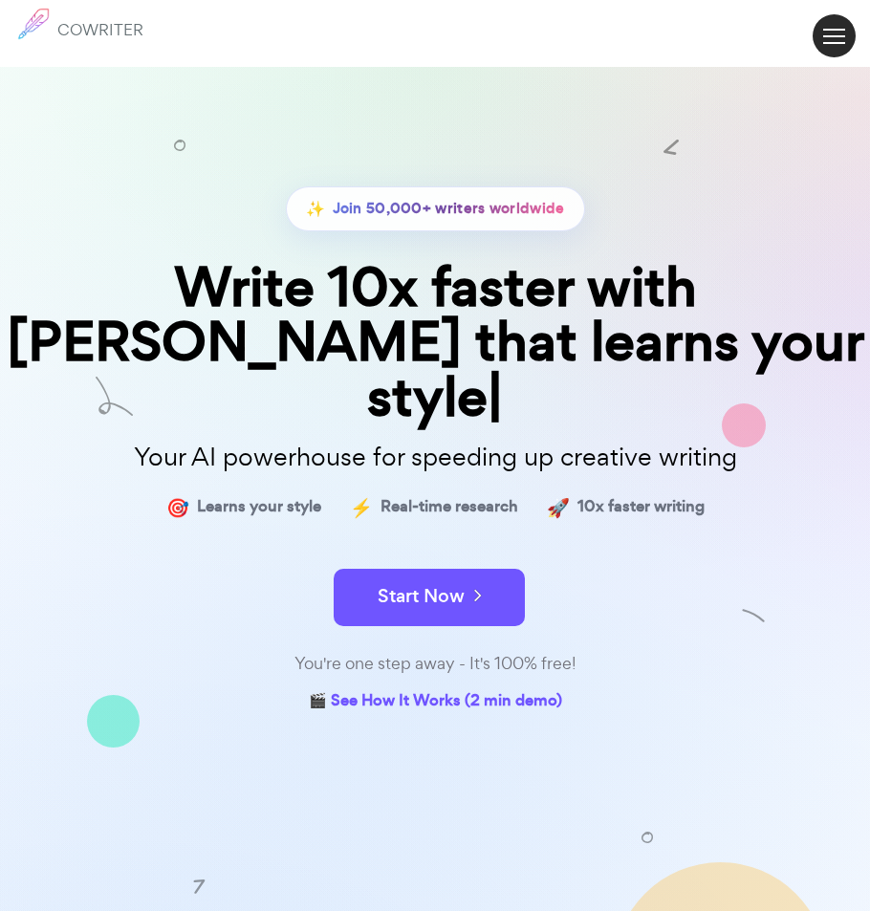
click at [833, 35] on span at bounding box center [834, 36] width 22 height 2
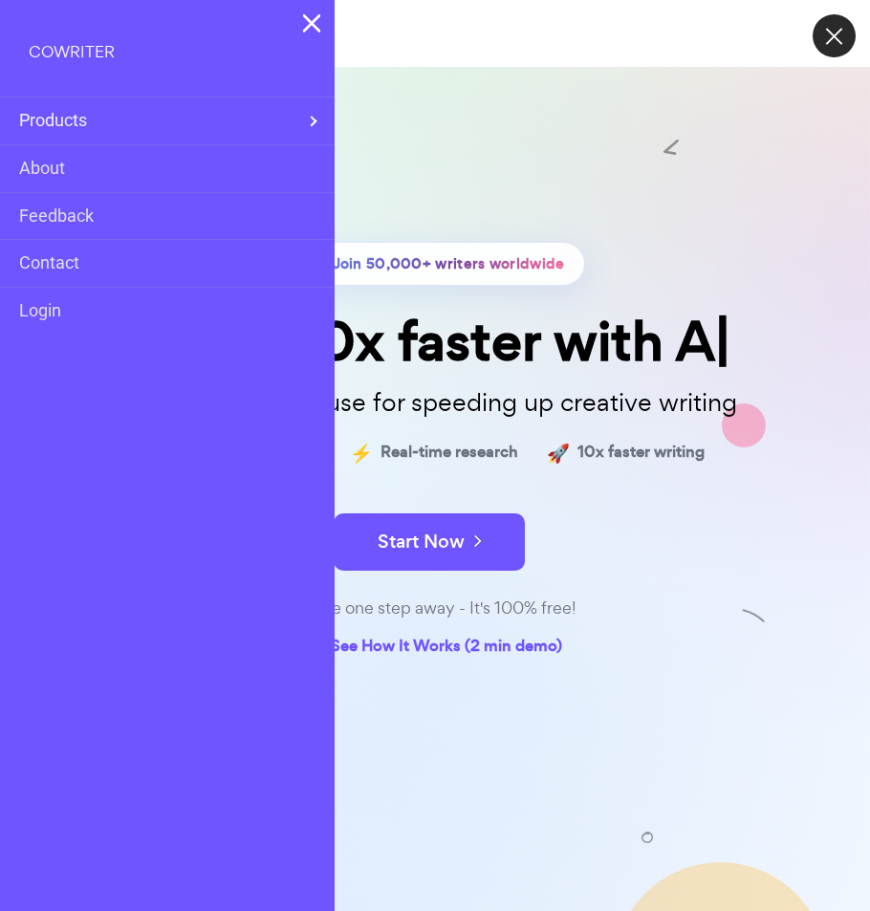
click at [454, 122] on div "✨ Join 50,000+ writers worldwide Write 10x faster with A Your AI powerhouse for…" at bounding box center [435, 512] width 870 height 911
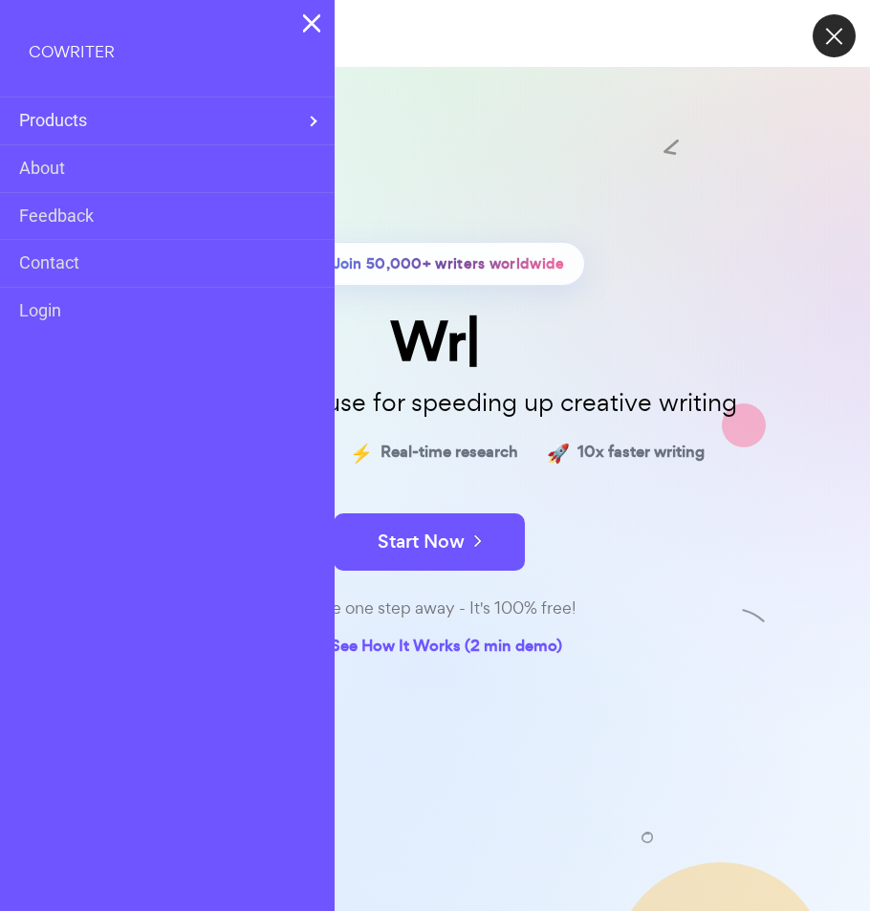
click at [322, 17] on div "COWRITER" at bounding box center [167, 49] width 335 height 98
click at [317, 19] on img at bounding box center [312, 22] width 18 height 19
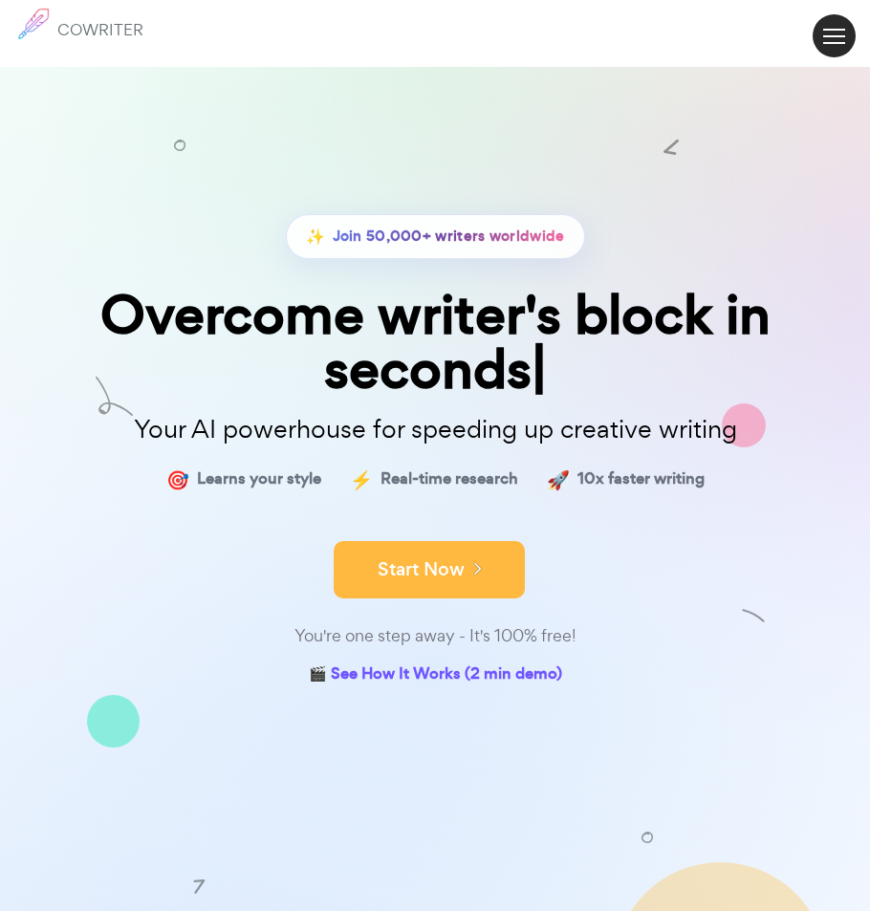
click at [456, 536] on form "Start Now" at bounding box center [435, 560] width 870 height 67
click at [455, 559] on button "Start Now" at bounding box center [429, 569] width 191 height 57
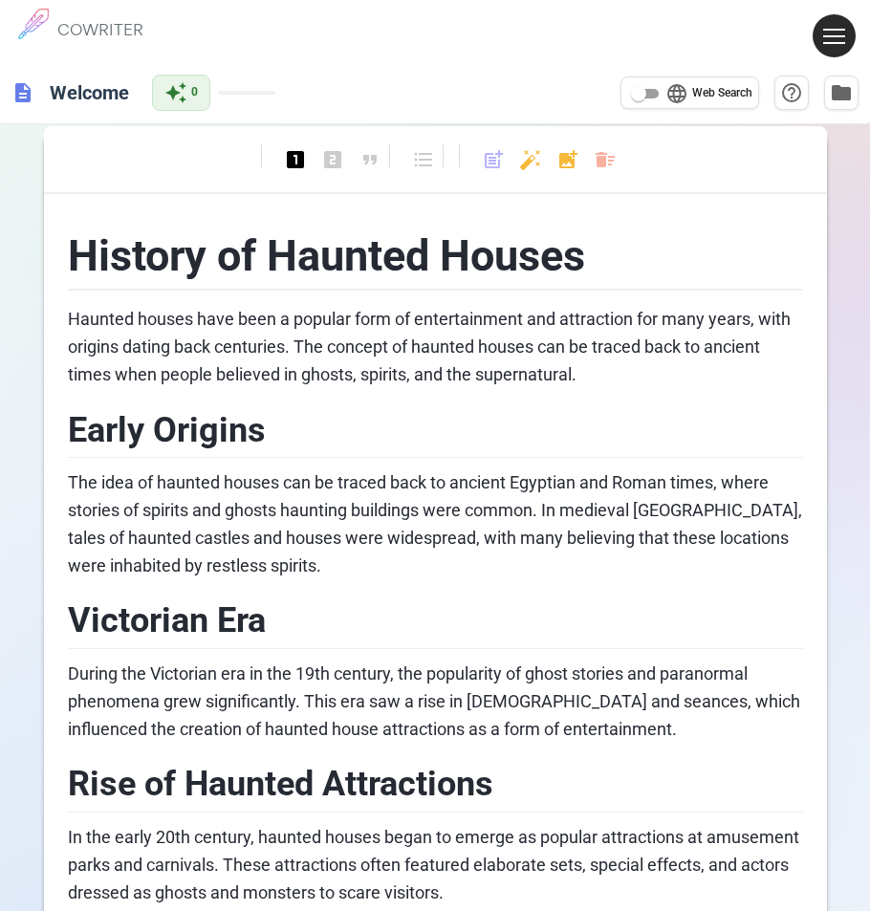
click at [841, 35] on span at bounding box center [834, 36] width 22 height 2
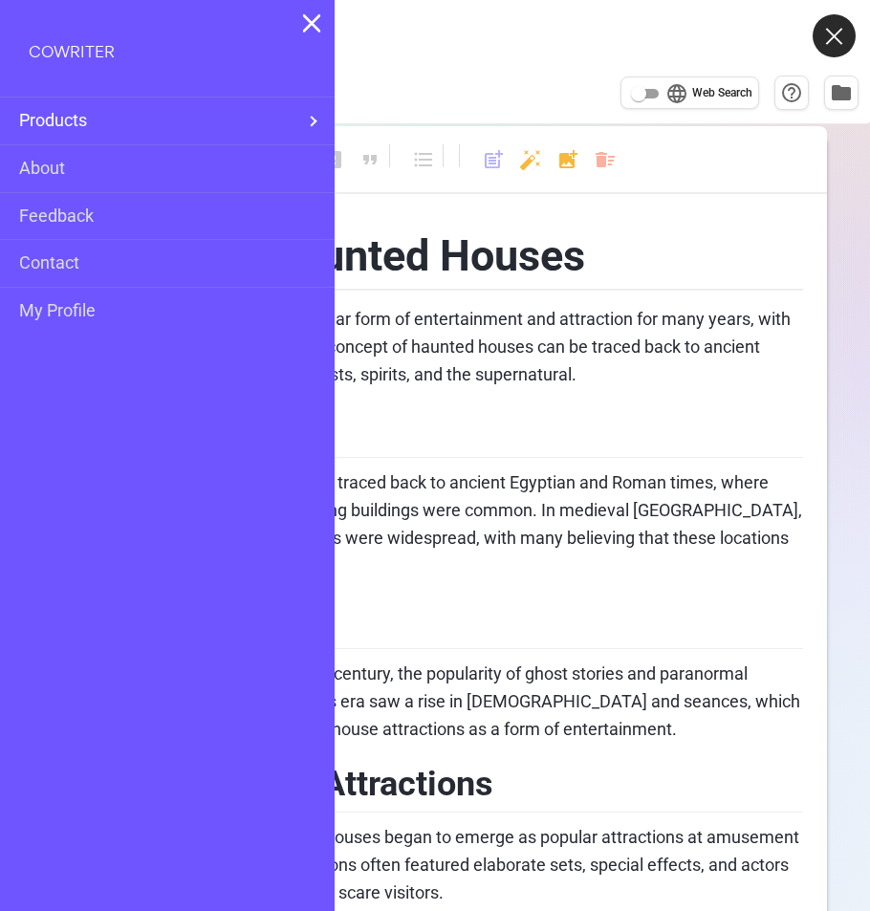
click at [317, 117] on div "Products" at bounding box center [167, 121] width 335 height 47
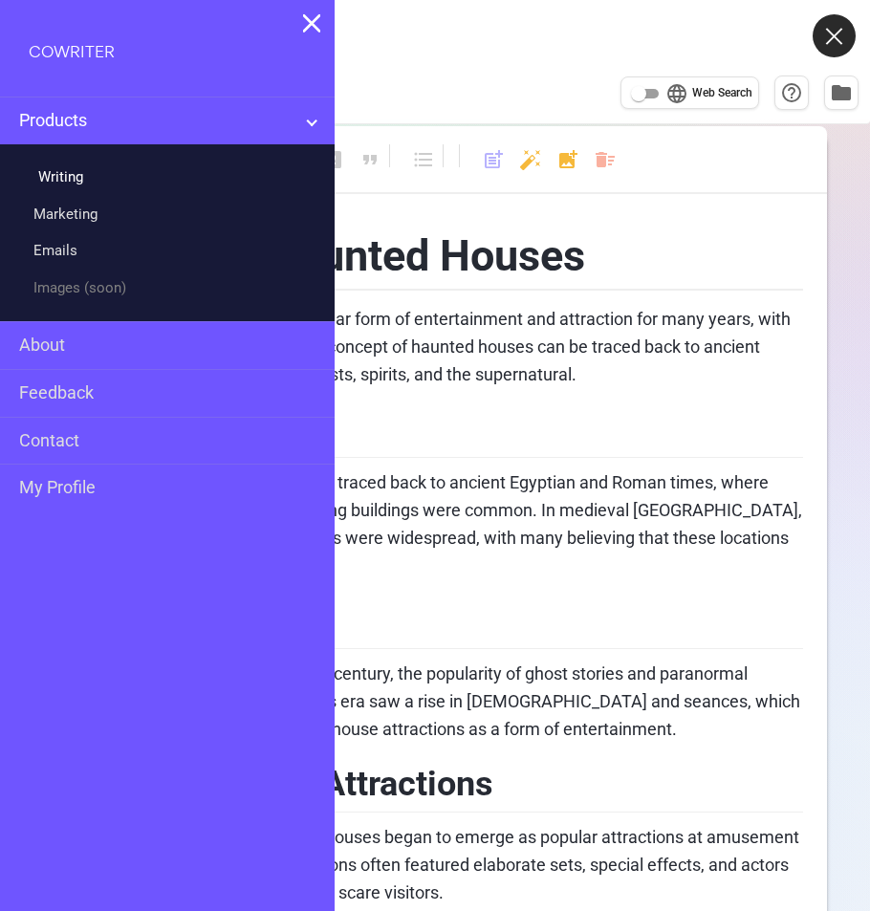
click at [66, 176] on link "Writing" at bounding box center [58, 178] width 50 height 28
click at [462, 379] on span "Haunted houses have been a popular form of entertainment and attraction for man…" at bounding box center [431, 347] width 727 height 76
click at [301, 11] on div "COWRITER" at bounding box center [167, 49] width 335 height 98
click at [314, 27] on img at bounding box center [312, 22] width 18 height 19
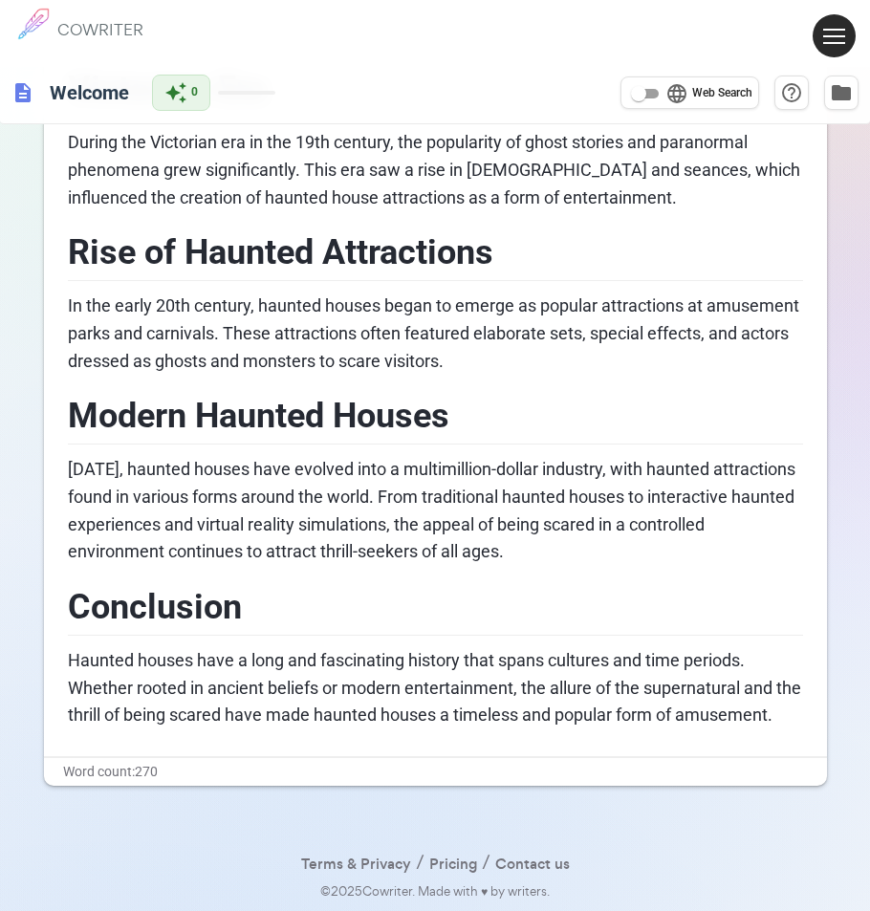
scroll to position [558, 0]
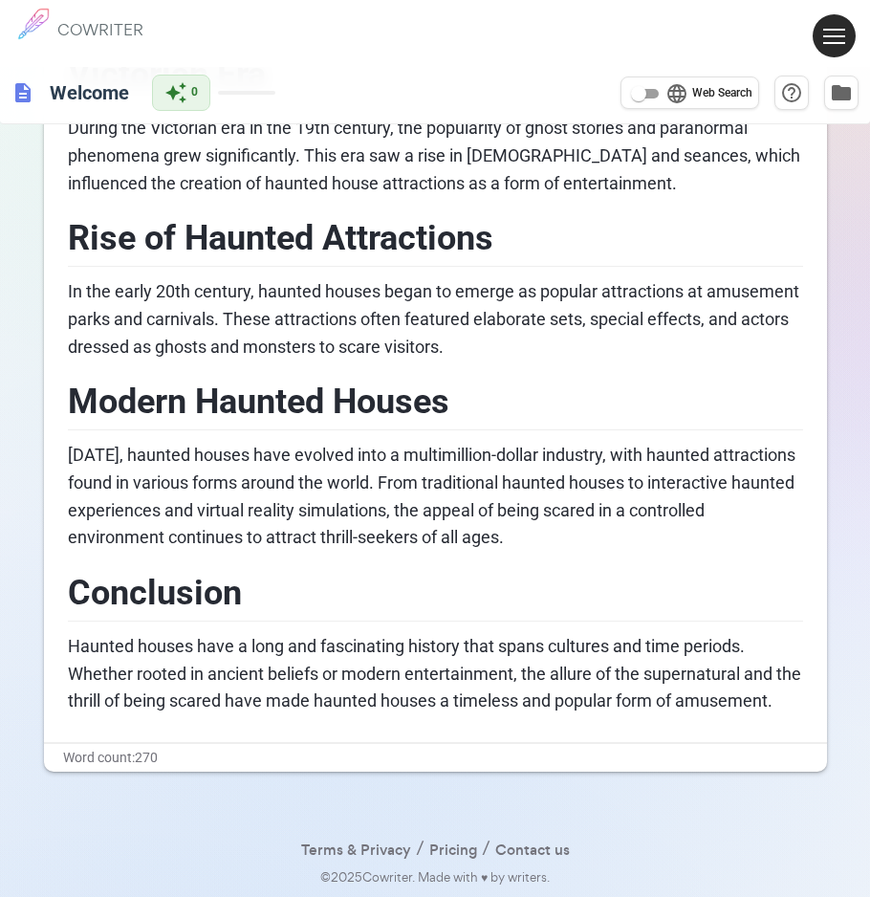
click at [0, 0] on icon "Please click to verify you’re human" at bounding box center [0, 0] width 0 height 0
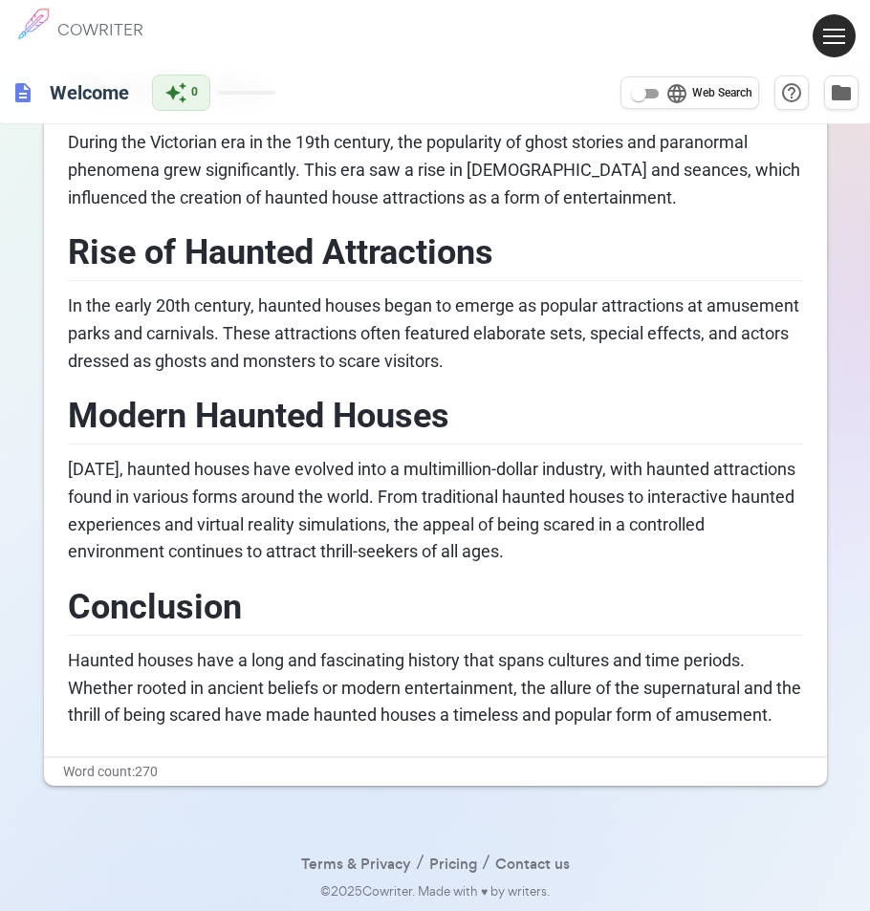
click at [437, 396] on span "Modern Haunted Houses" at bounding box center [259, 416] width 382 height 40
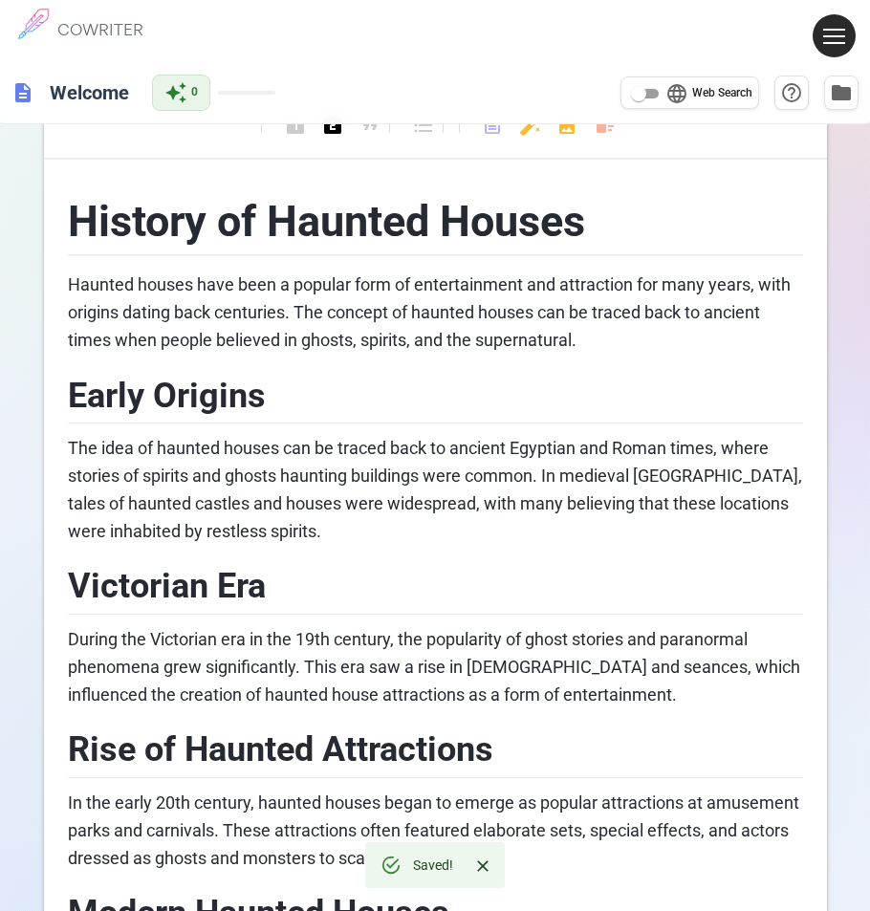
scroll to position [0, 0]
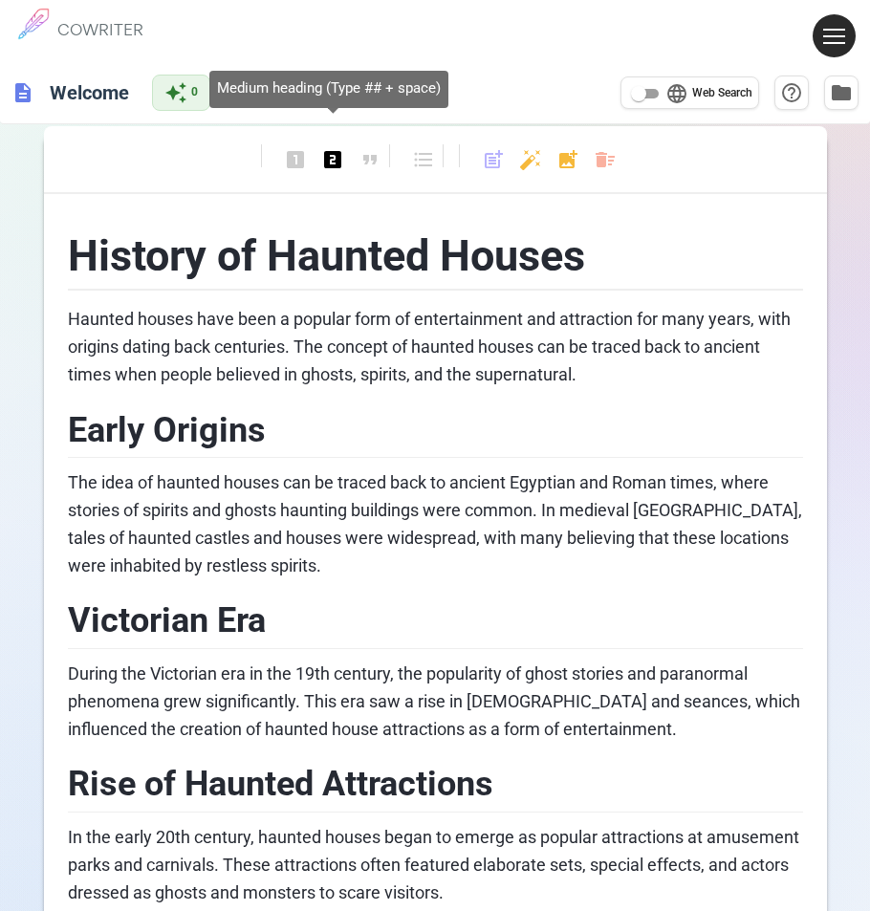
click at [339, 167] on span "looks_two" at bounding box center [332, 159] width 23 height 23
click at [295, 153] on div "format_bold format_italic format_underlined looks_one looks_two looks_3 format_…" at bounding box center [435, 169] width 783 height 87
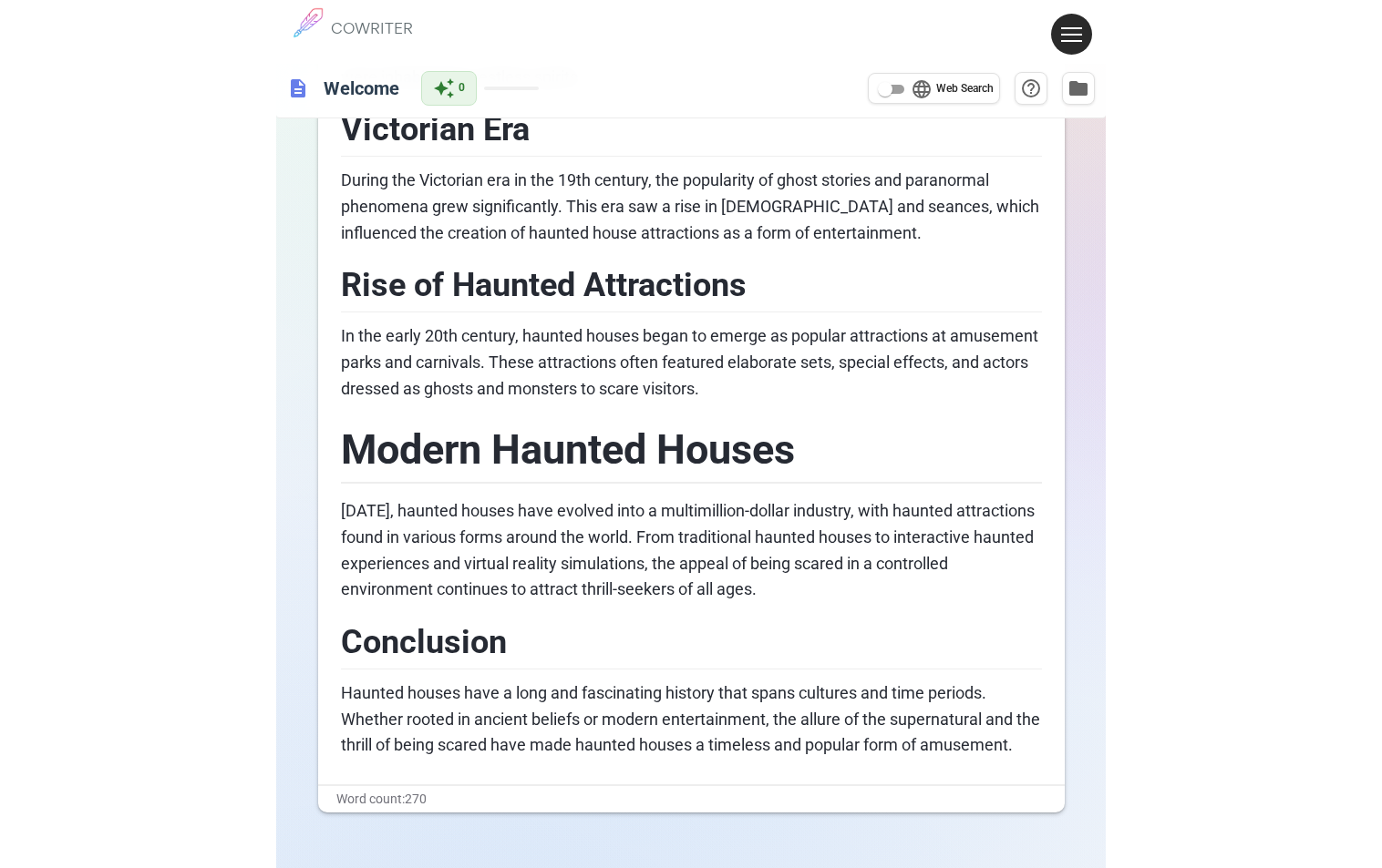
scroll to position [477, 0]
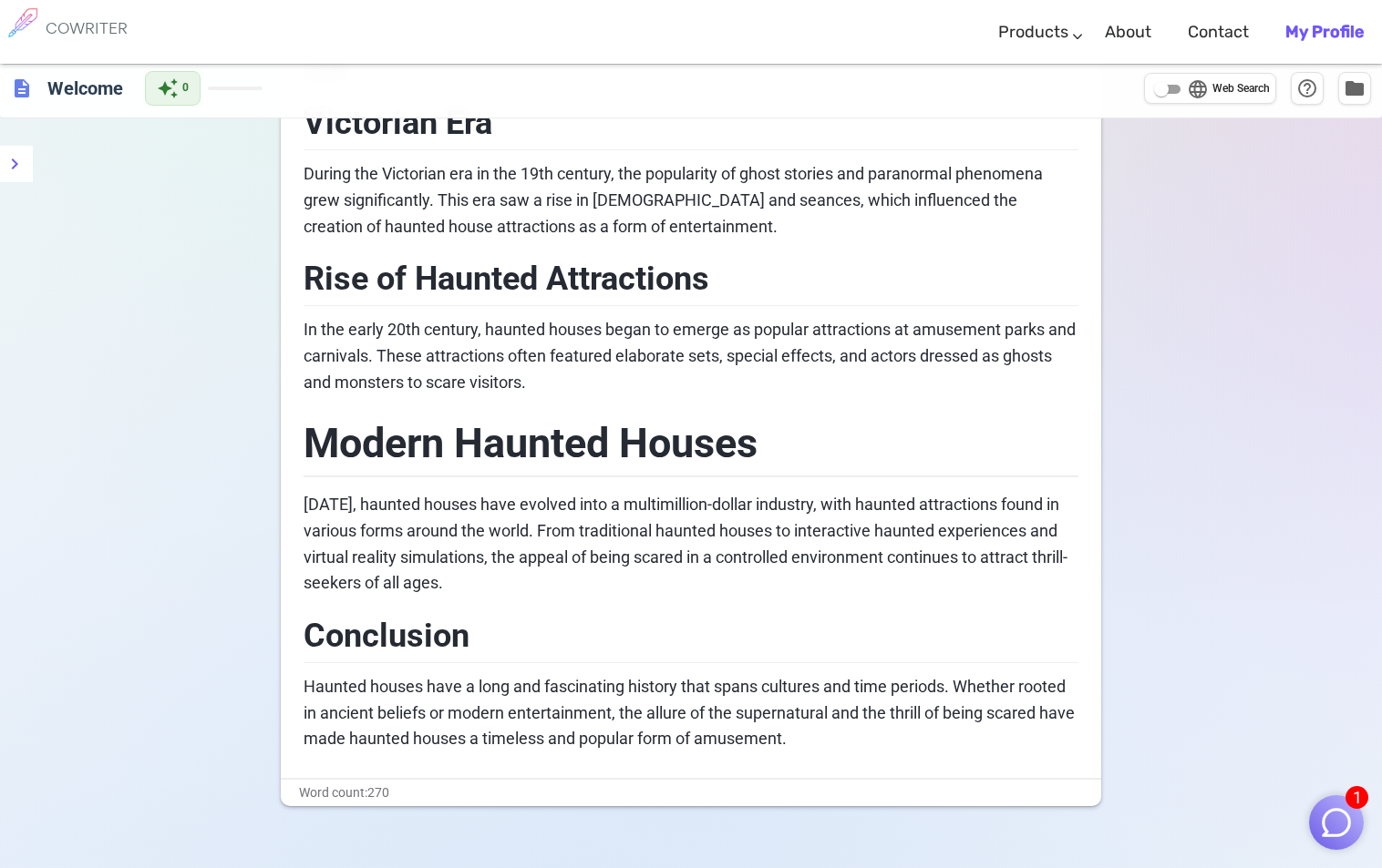
click at [843, 524] on span "[DATE], haunted houses have evolved into a multimillion-dollar industry, with h…" at bounding box center [684, 543] width 763 height 97
click at [843, 624] on h2 "Conclusion" at bounding box center [690, 634] width 775 height 59
drag, startPoint x: 1381, startPoint y: 436, endPoint x: 1388, endPoint y: 411, distance: 26.0
click at [843, 411] on html "1 COWRITER Products Writing Marketing Emails Images (soon) About Contact My Pro…" at bounding box center [691, 237] width 1382 height 1430
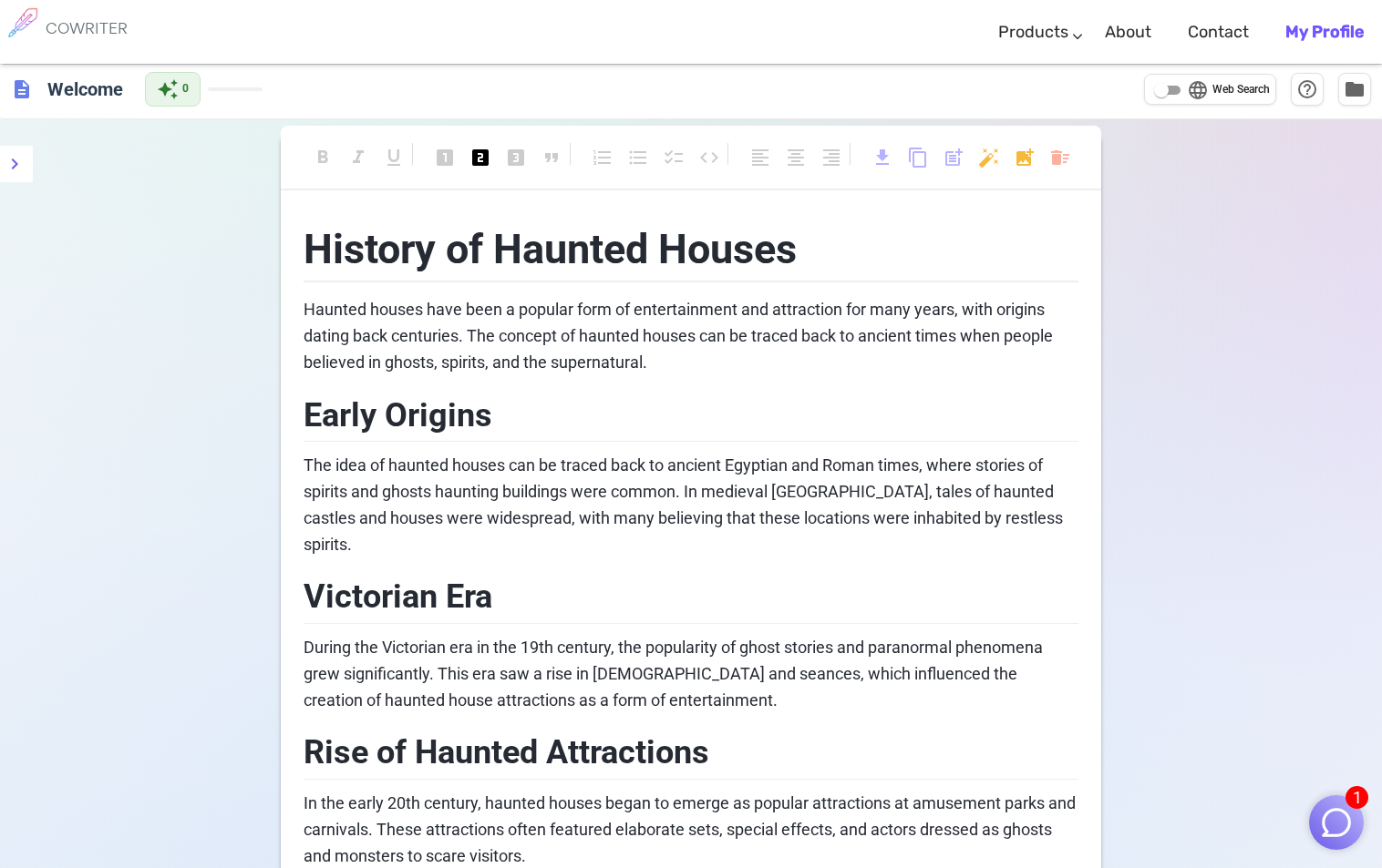
scroll to position [0, 0]
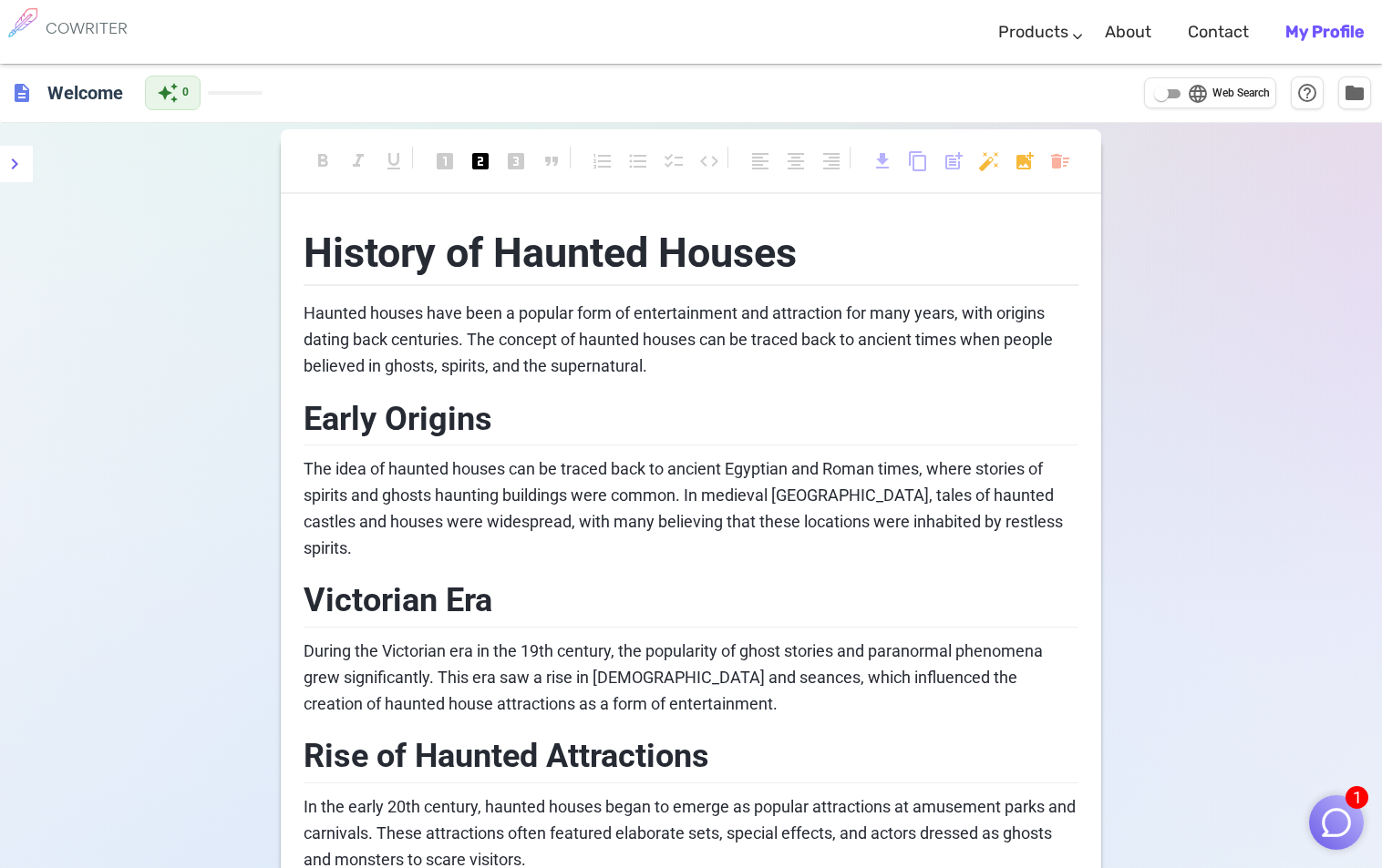
click at [384, 248] on span "History of Haunted Houses" at bounding box center [549, 252] width 493 height 49
click at [92, 92] on h6 "Welcome" at bounding box center [85, 91] width 91 height 36
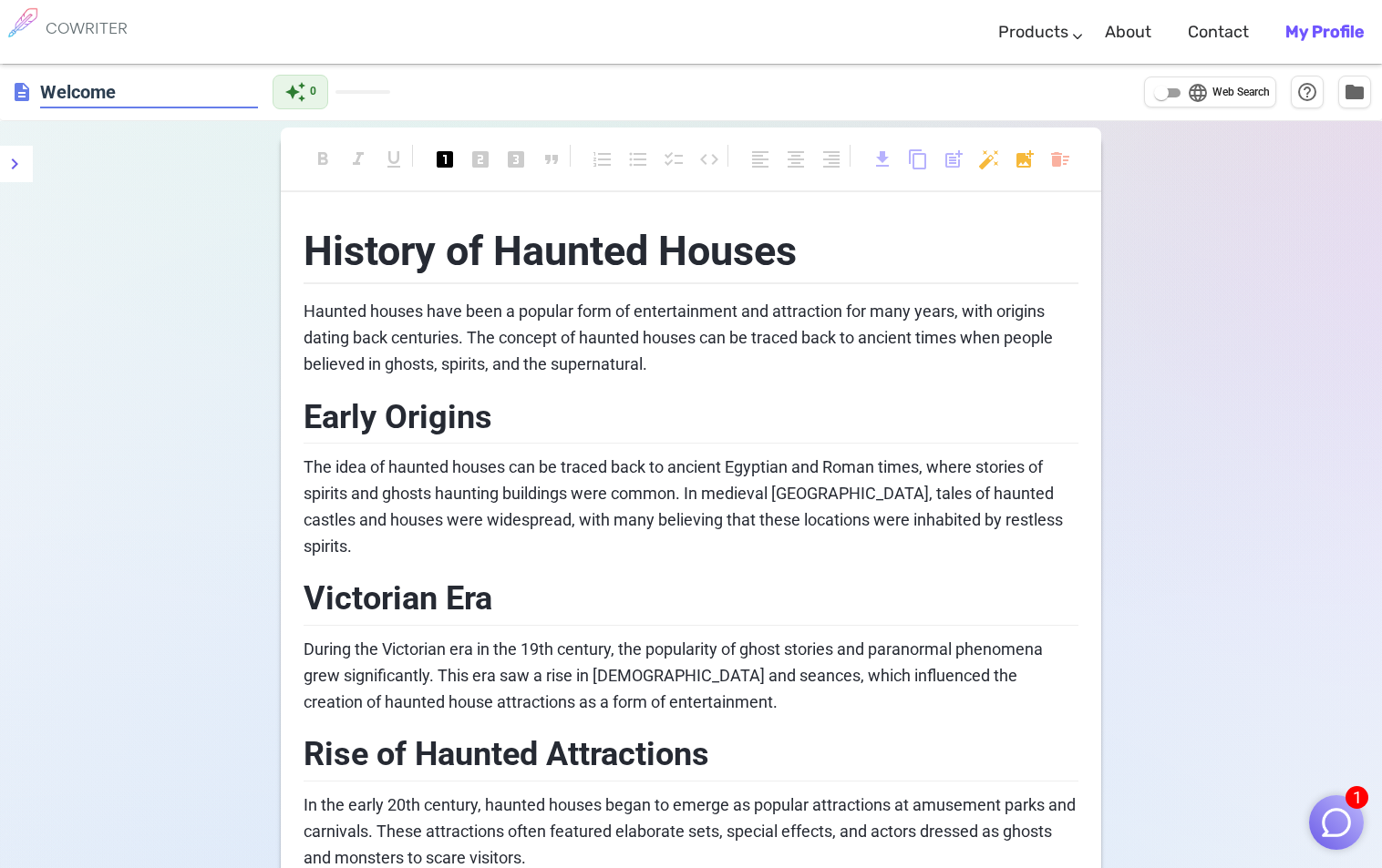
click at [843, 732] on div "format_bold format_italic format_underlined looks_one looks_two looks_3 format_…" at bounding box center [691, 775] width 1382 height 1307
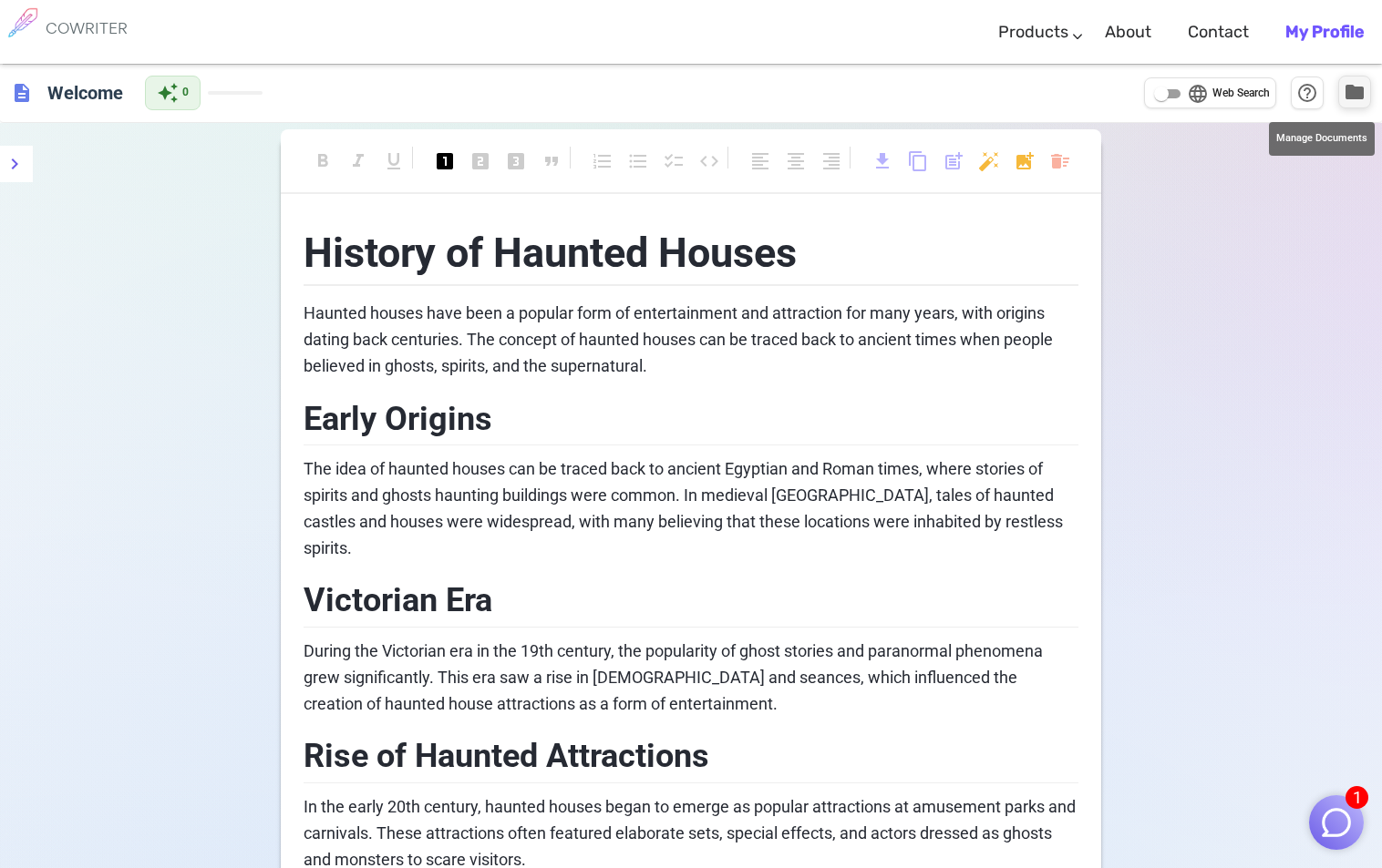
click at [843, 93] on span "folder" at bounding box center [1354, 91] width 22 height 22
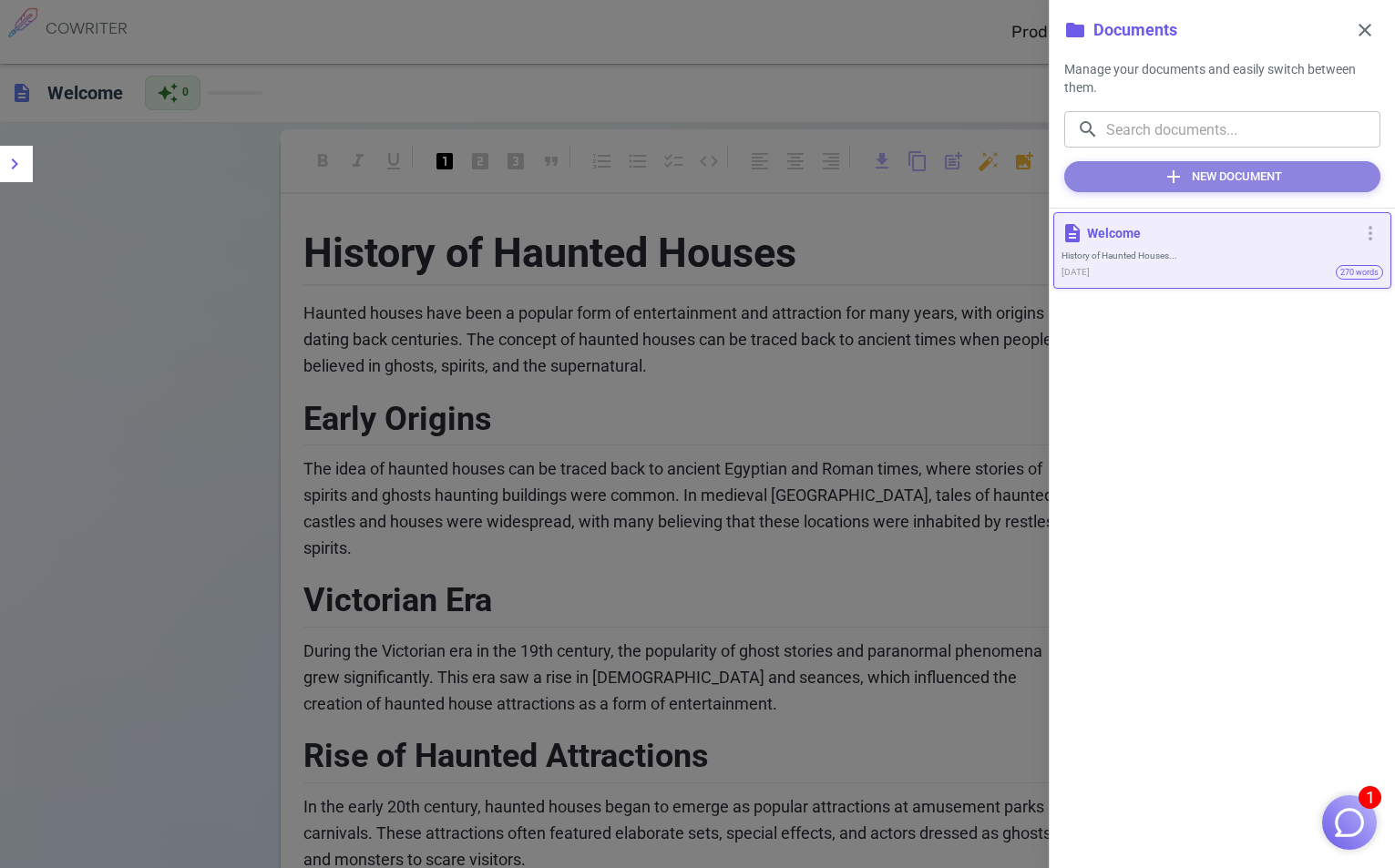
click at [842, 179] on button "add New Document" at bounding box center [1223, 176] width 316 height 31
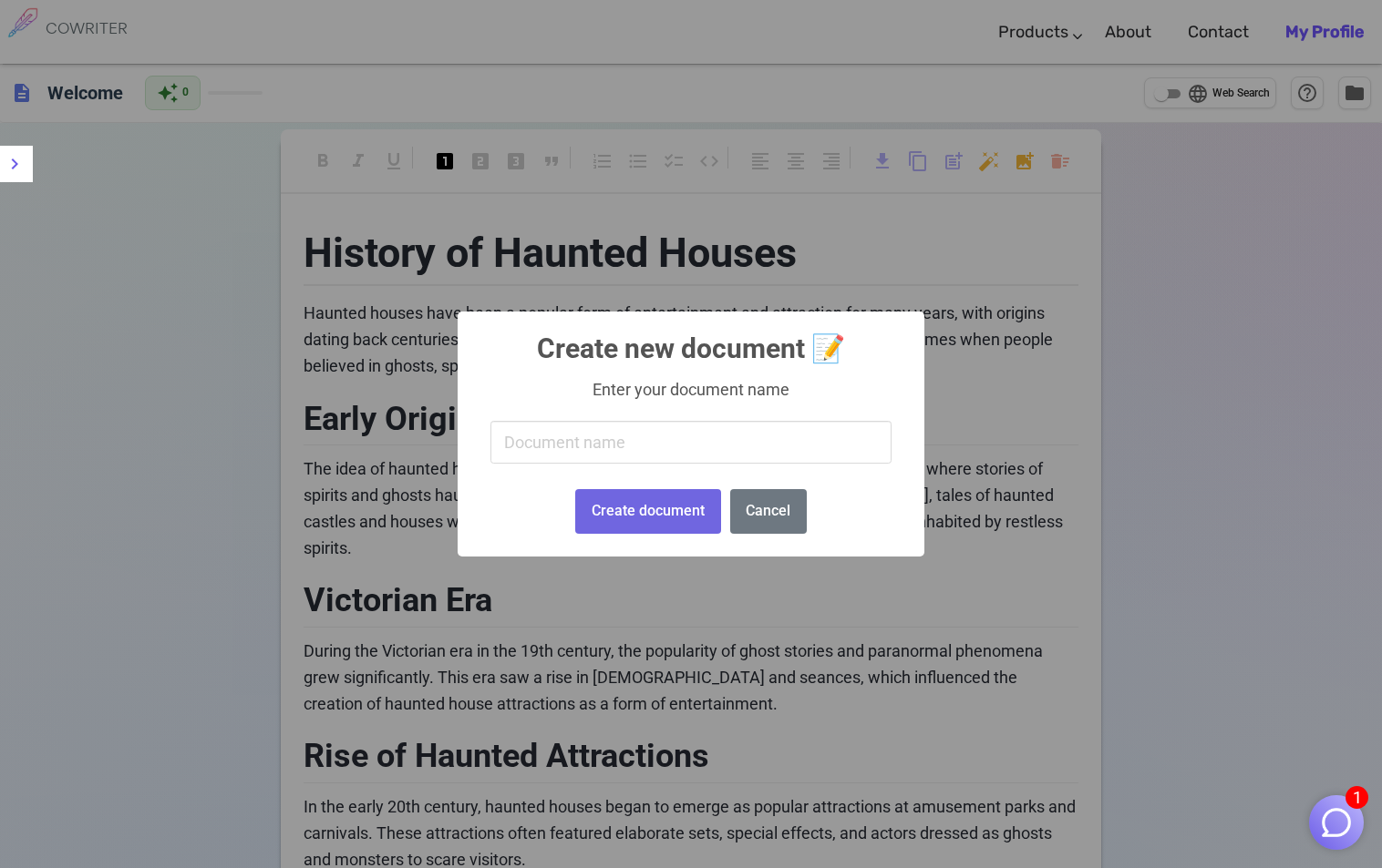
click at [595, 449] on input "text" at bounding box center [691, 442] width 401 height 43
type input "TEst"
click at [630, 519] on button "Create document" at bounding box center [647, 512] width 145 height 45
